Goal: Information Seeking & Learning: Learn about a topic

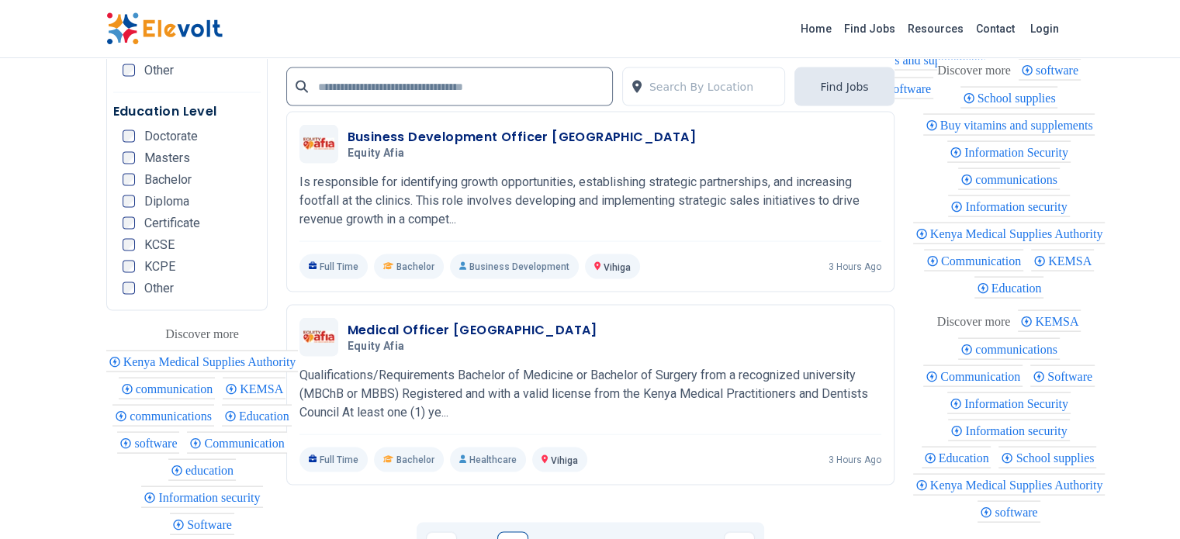
scroll to position [3181, 0]
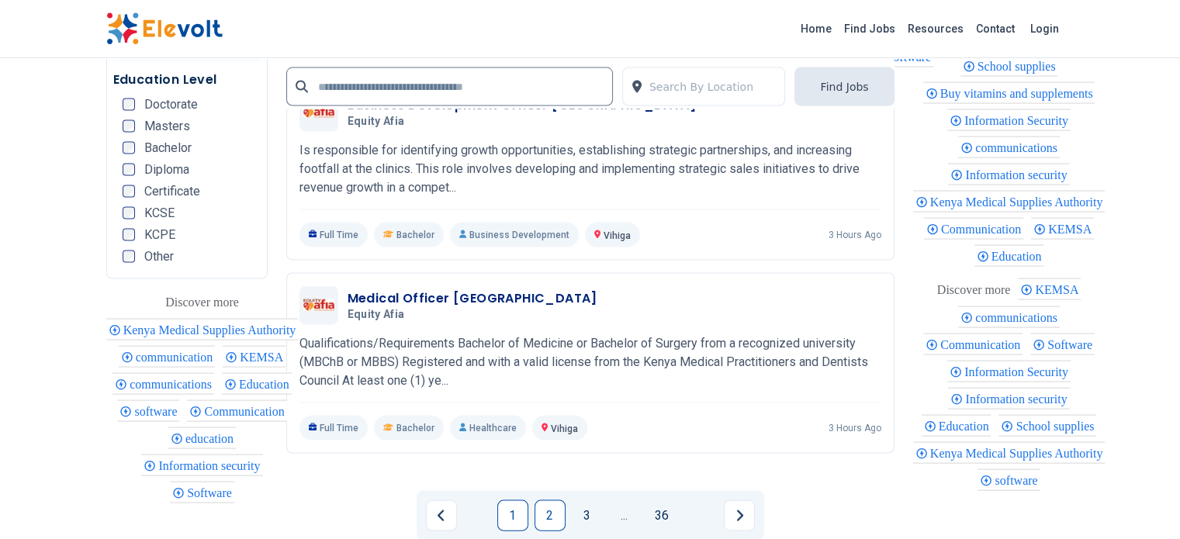
click at [545, 500] on link "2" at bounding box center [549, 515] width 31 height 31
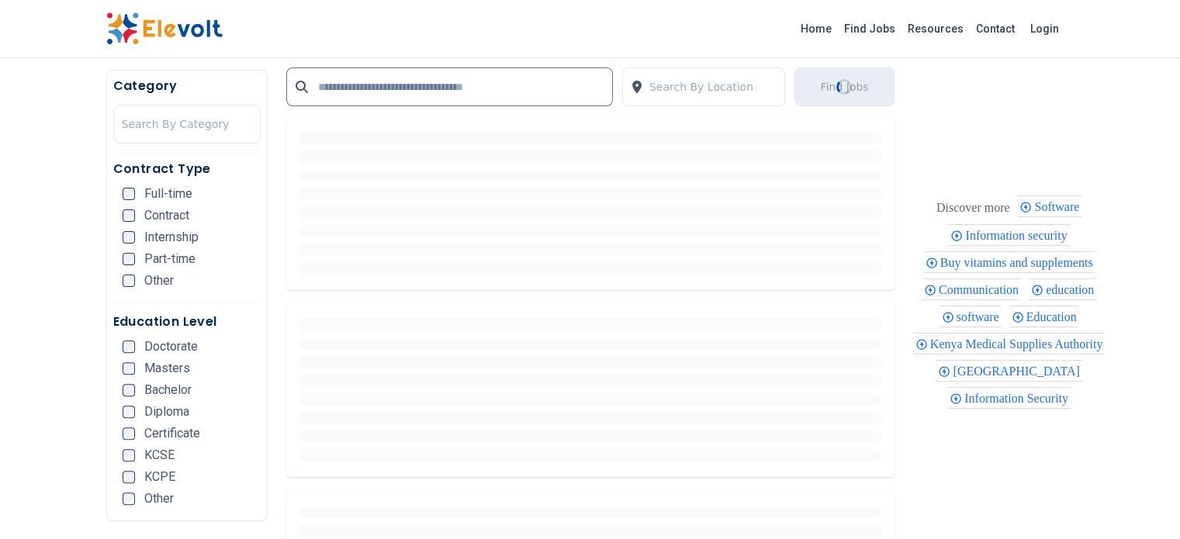
scroll to position [310, 0]
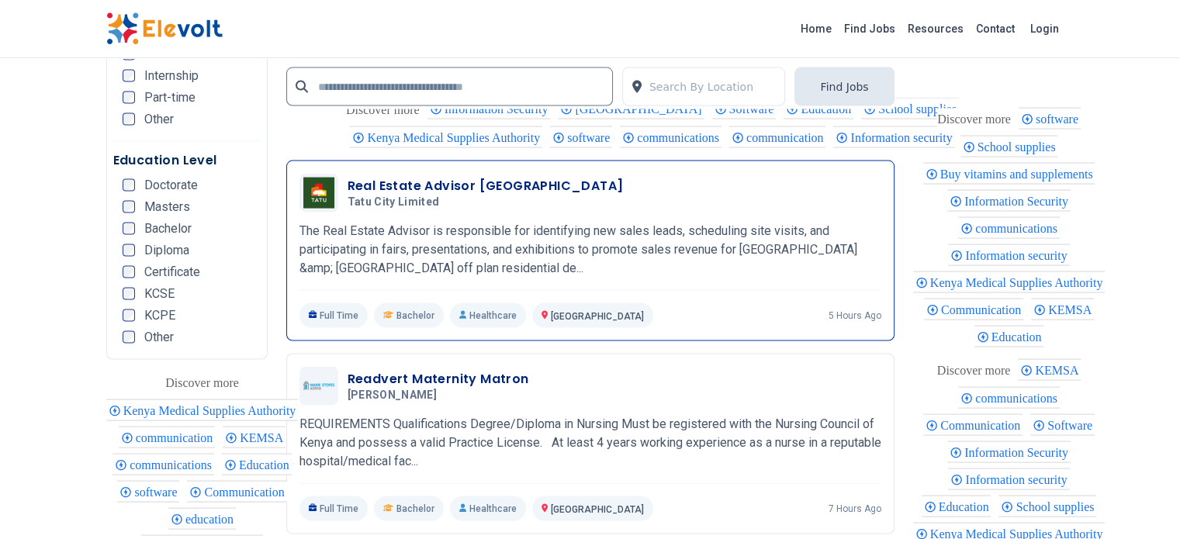
scroll to position [3103, 0]
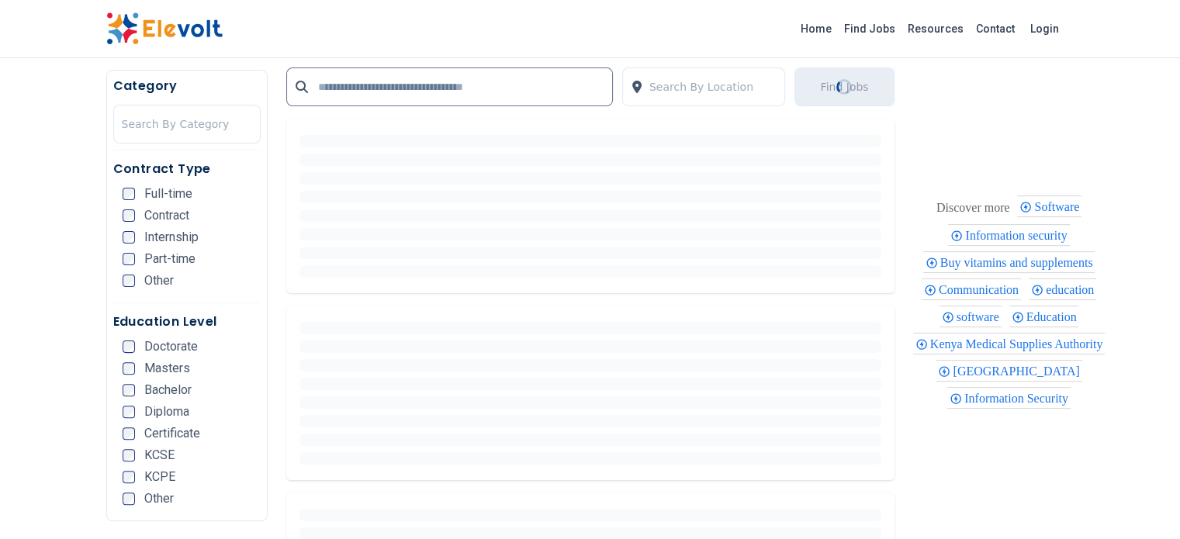
scroll to position [388, 0]
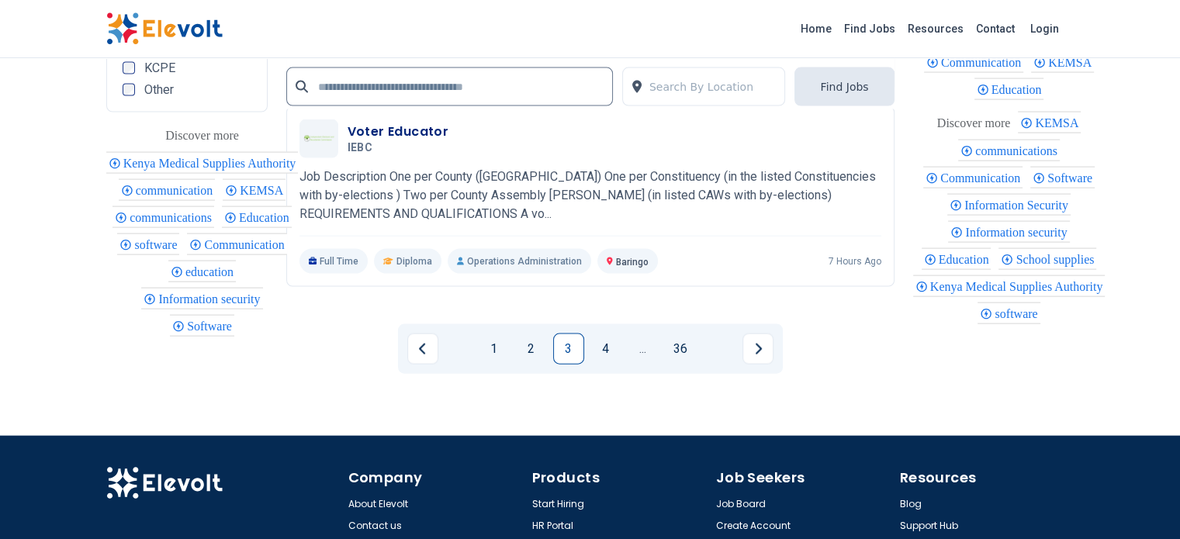
scroll to position [3336, 0]
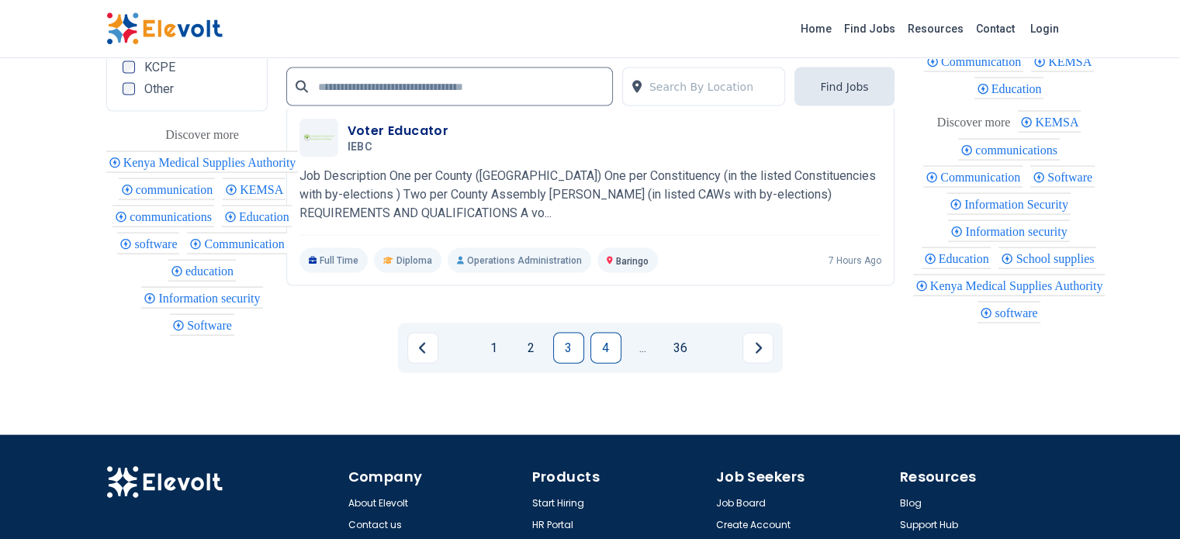
click at [595, 333] on link "4" at bounding box center [605, 348] width 31 height 31
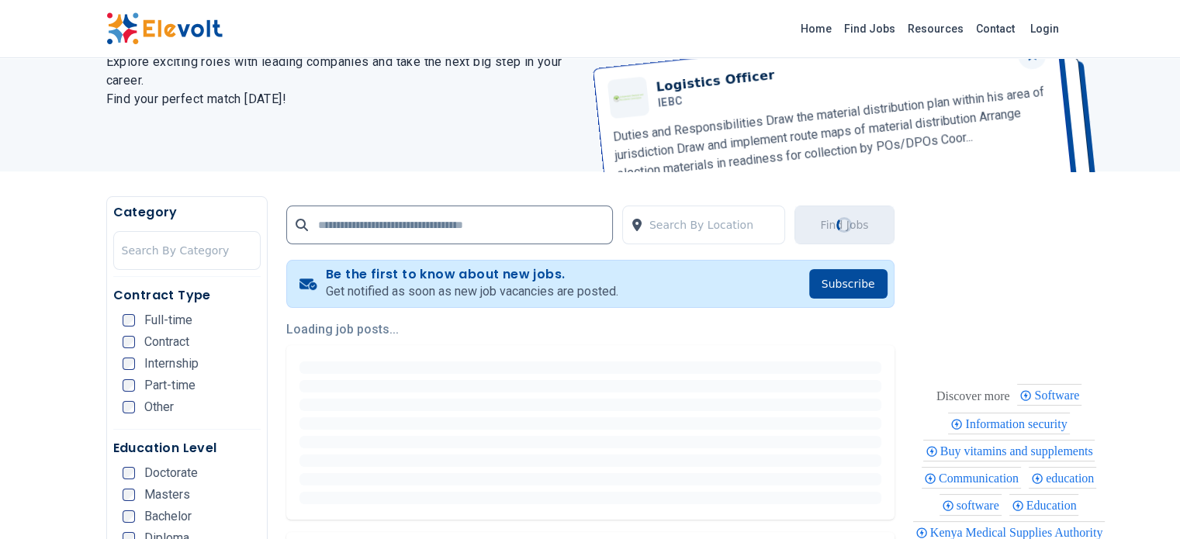
scroll to position [0, 0]
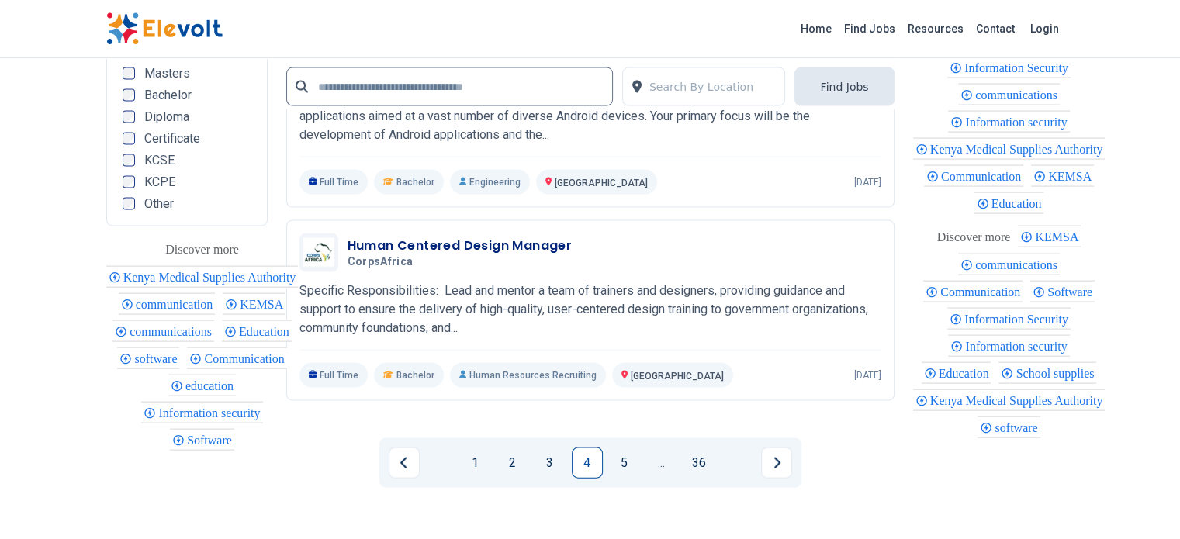
scroll to position [3258, 0]
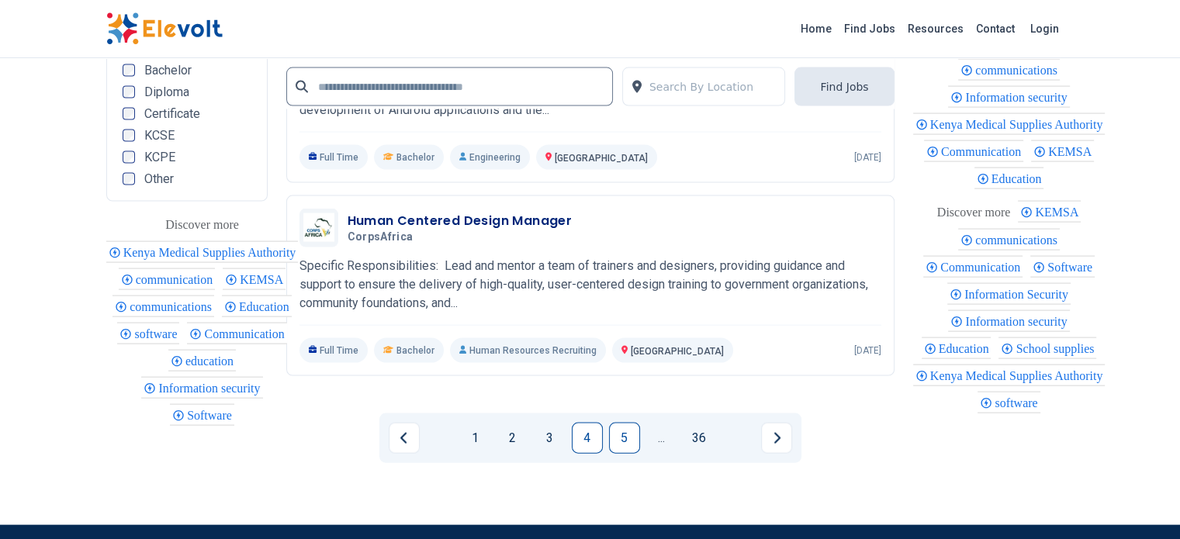
click at [633, 423] on link "5" at bounding box center [624, 438] width 31 height 31
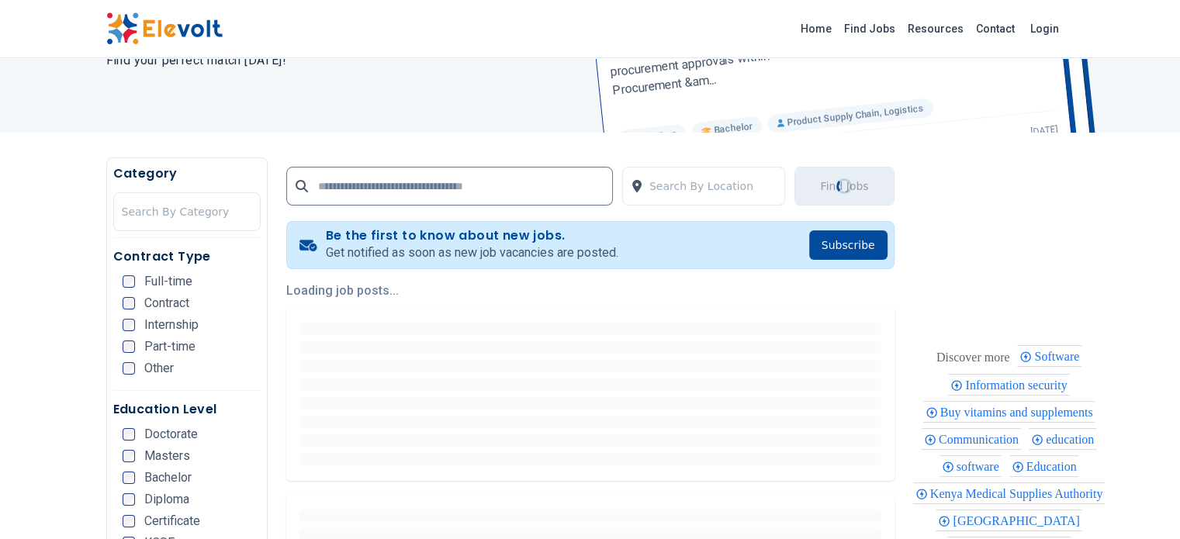
scroll to position [233, 0]
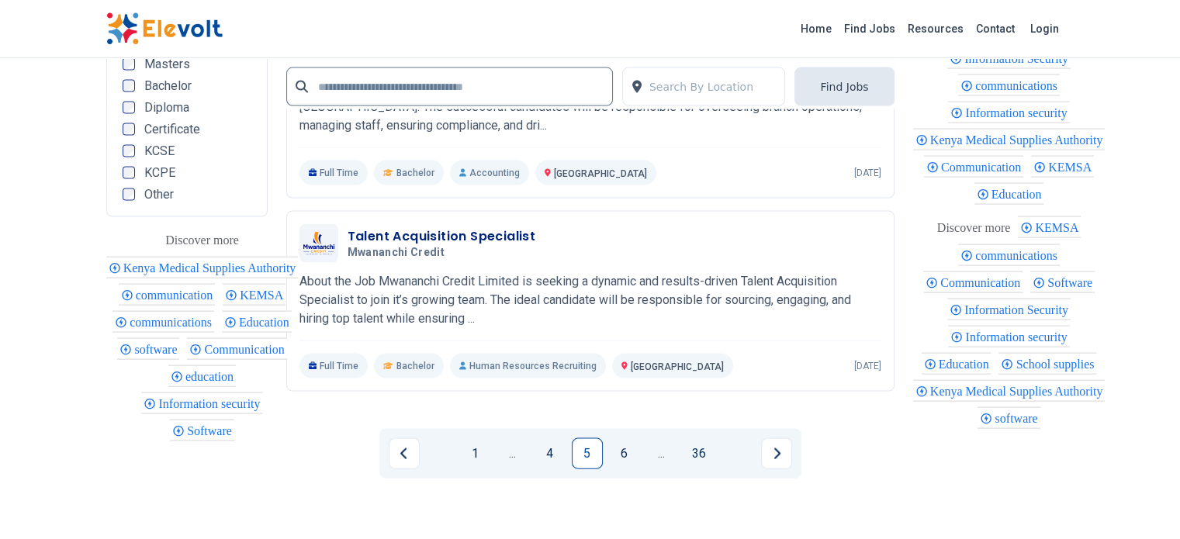
scroll to position [3258, 0]
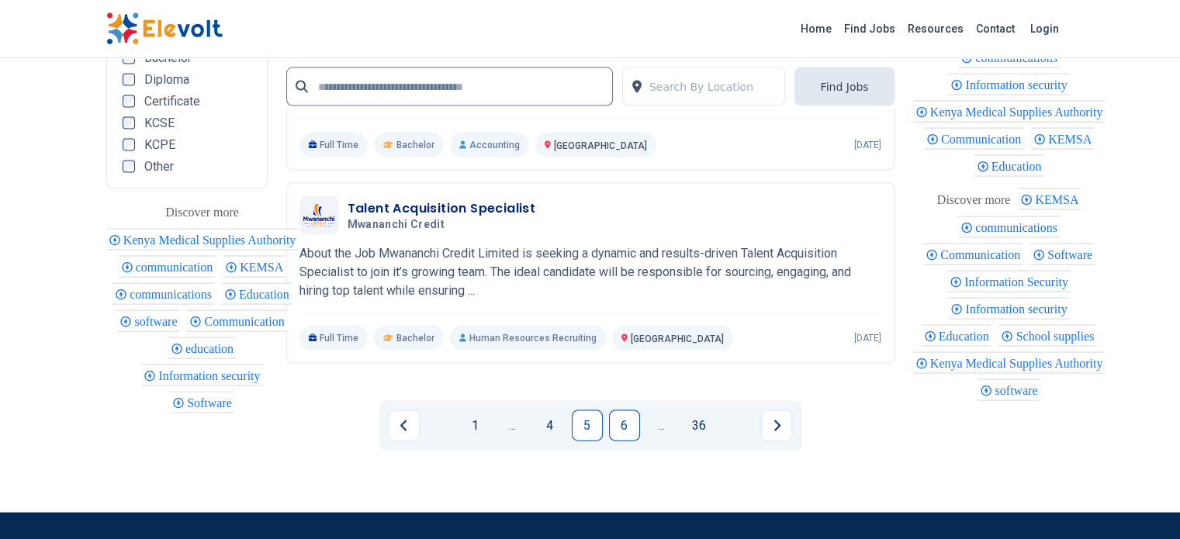
click at [624, 410] on link "6" at bounding box center [624, 425] width 31 height 31
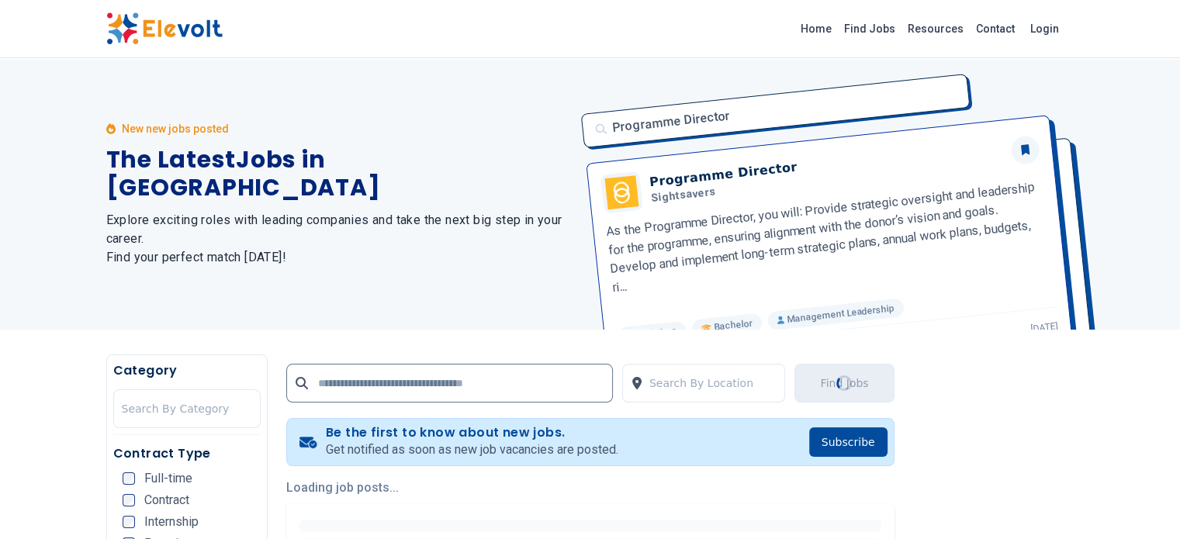
scroll to position [310, 0]
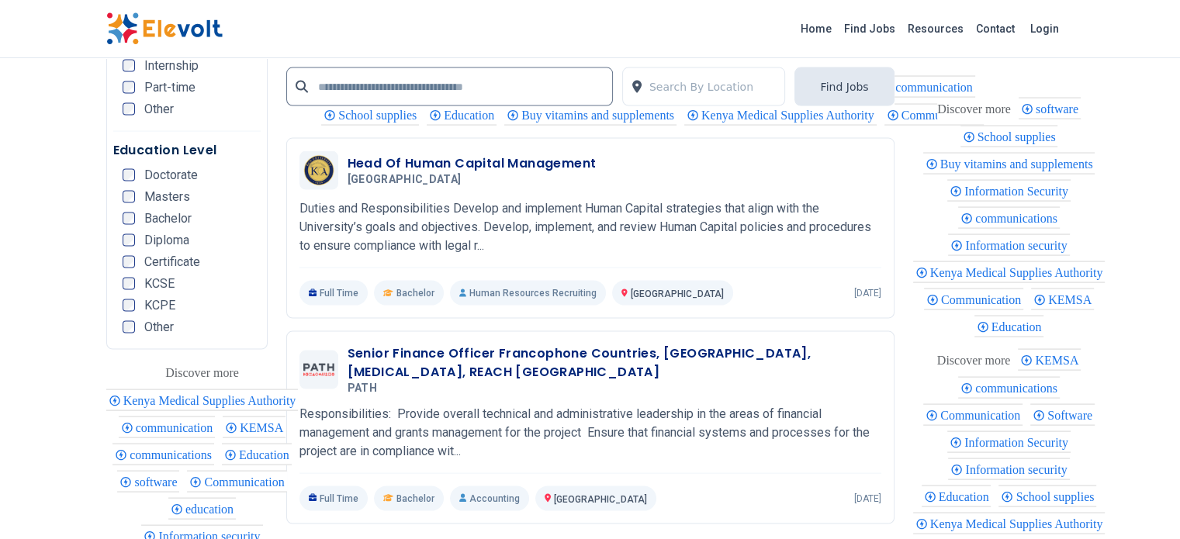
scroll to position [3181, 0]
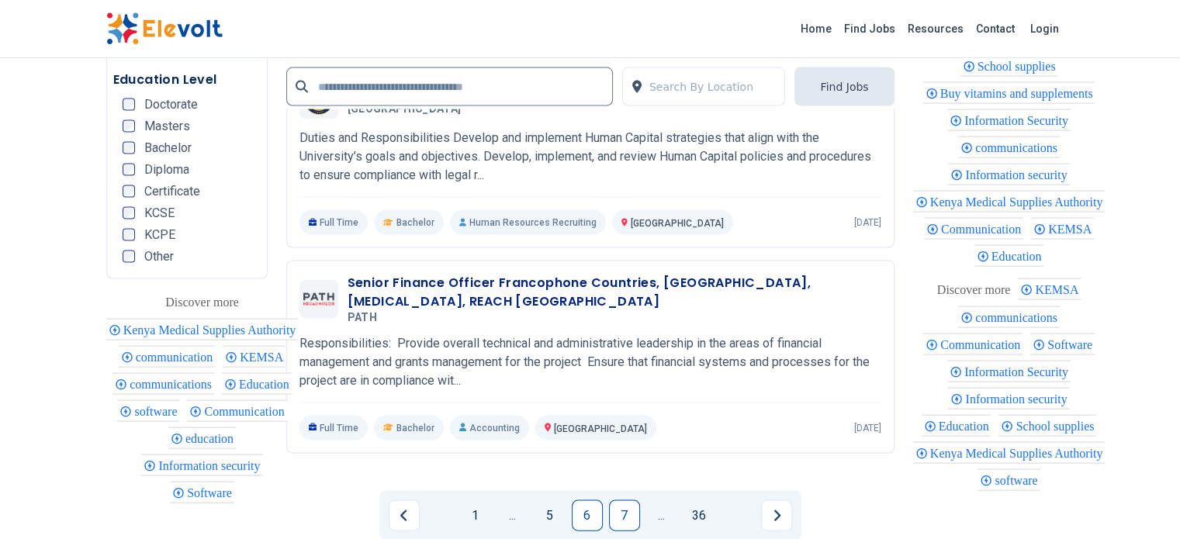
click at [630, 500] on link "7" at bounding box center [624, 515] width 31 height 31
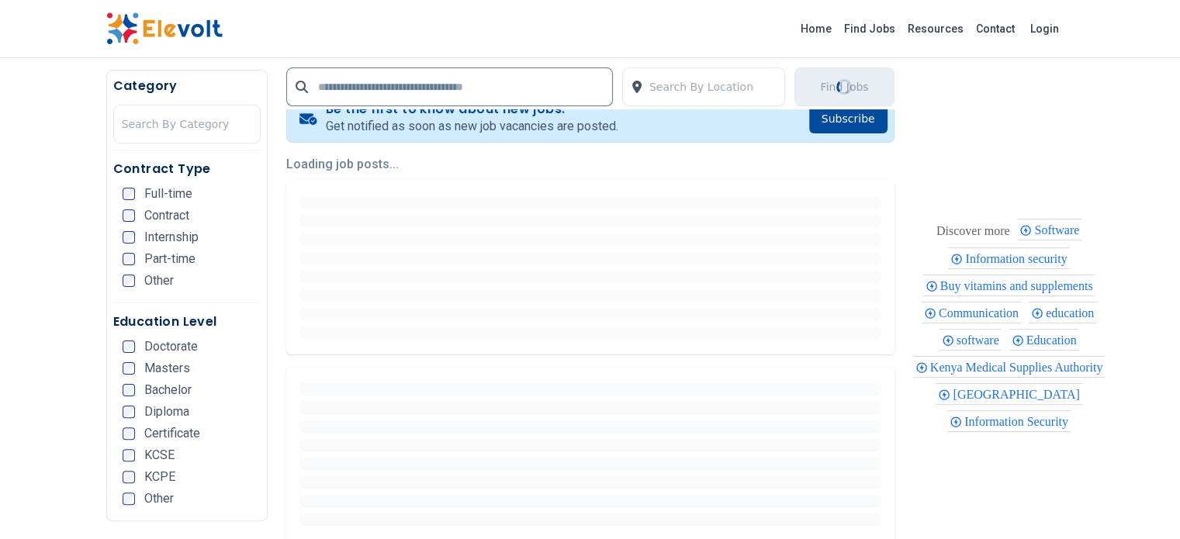
scroll to position [332, 0]
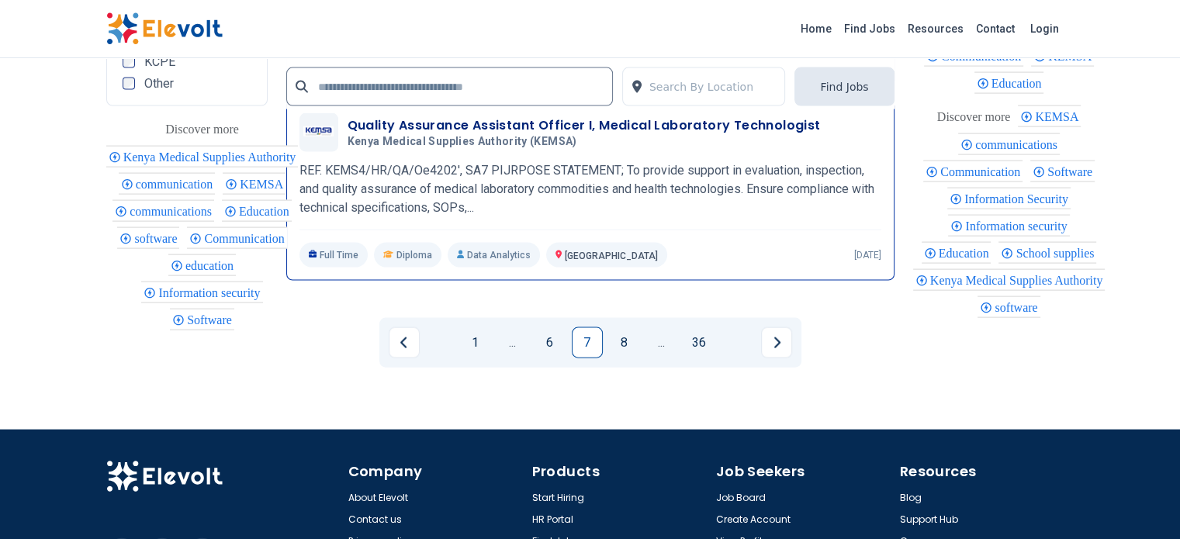
scroll to position [3355, 0]
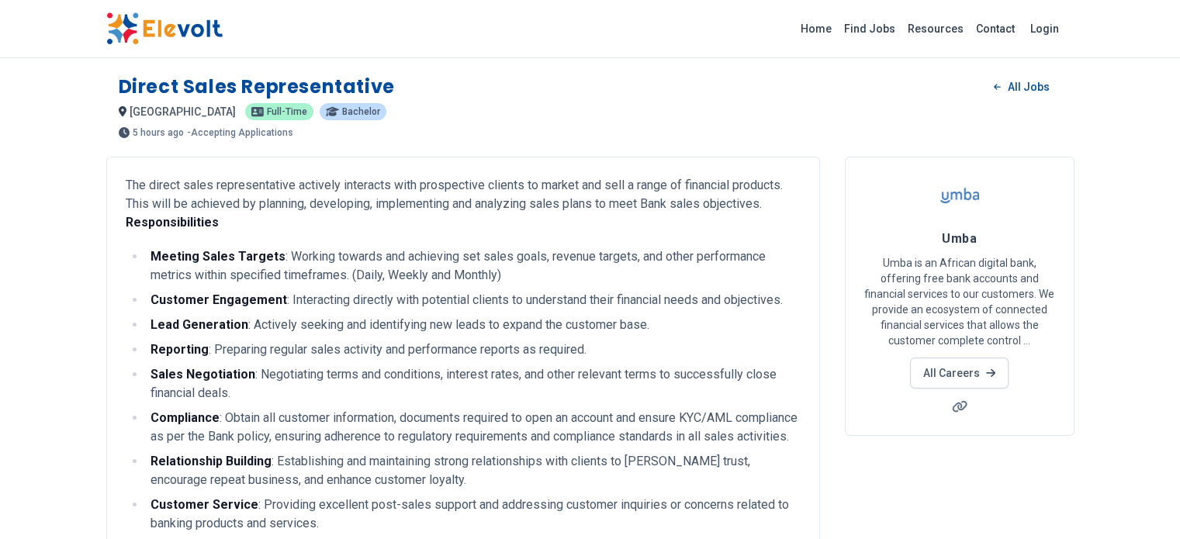
click at [669, 111] on div "[GEOGRAPHIC_DATA] KE Full-time Bachelor" at bounding box center [590, 111] width 943 height 19
